Goal: Navigation & Orientation: Find specific page/section

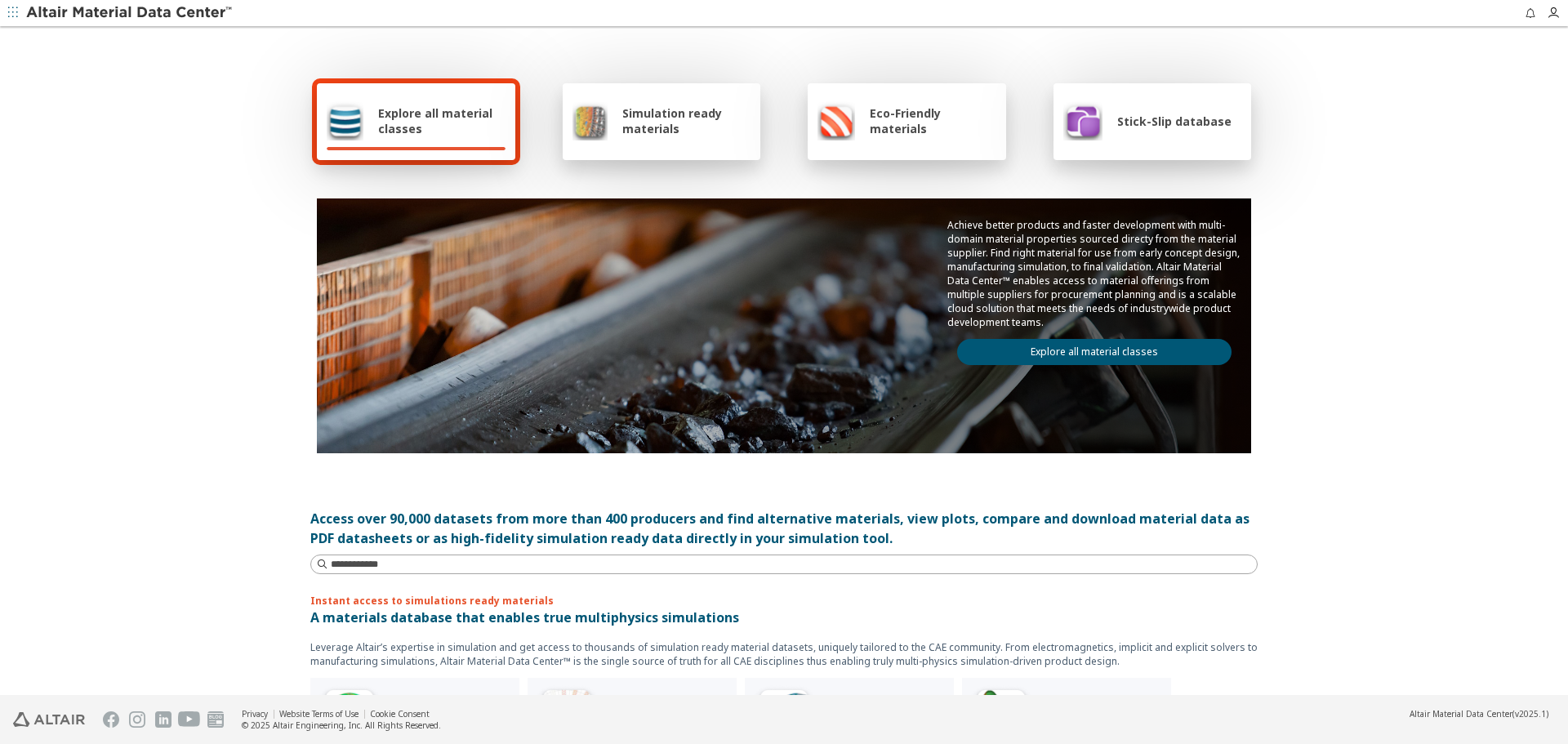
click at [1016, 347] on link "Explore all material classes" at bounding box center [1094, 352] width 275 height 26
click at [1078, 350] on link "Explore all material classes" at bounding box center [1094, 352] width 275 height 26
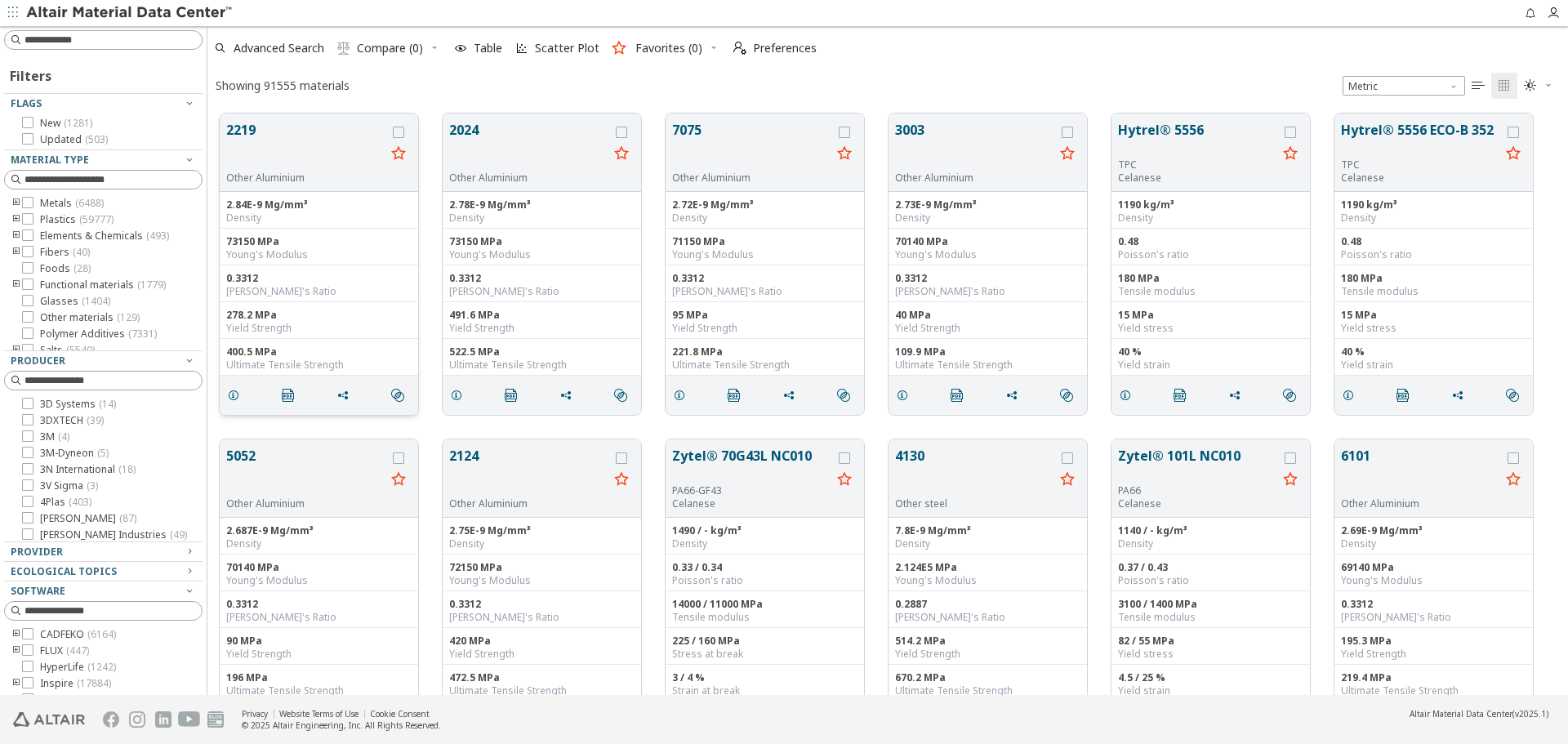
scroll to position [581, 1349]
